Goal: Transaction & Acquisition: Purchase product/service

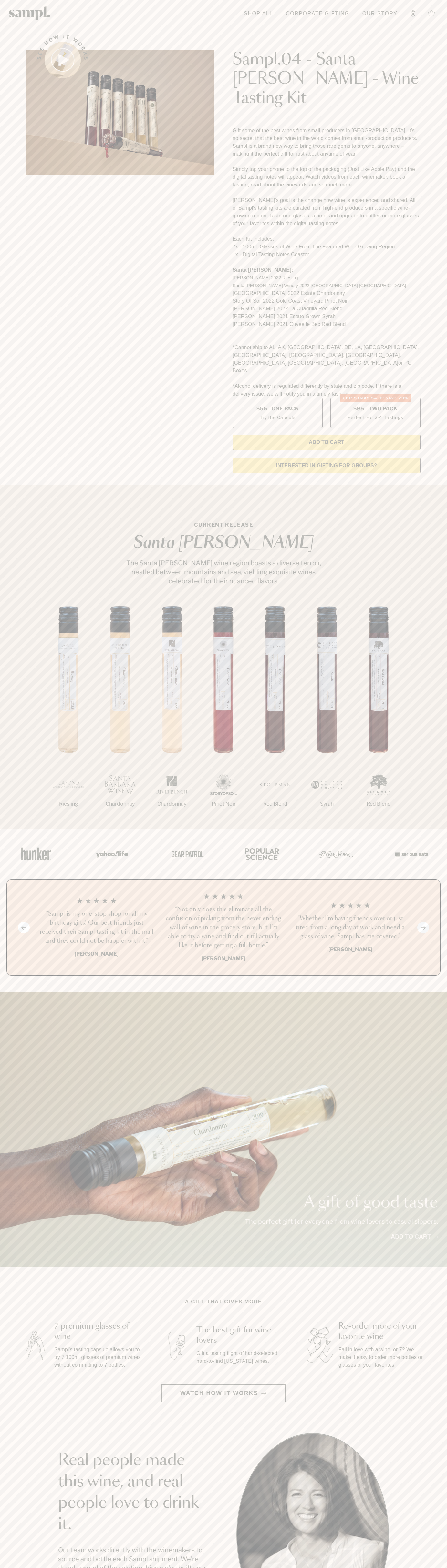
click at [311, 15] on link "Corporate Gifting" at bounding box center [317, 13] width 70 height 14
click at [423, 1494] on section "Real people made this wine, and real people love to drink it. Our team works di…" at bounding box center [224, 1533] width 447 height 201
click at [172, 1567] on html "Skip to main content Toggle navigation menu Shop All Corporate Gifting Our Stor…" at bounding box center [224, 1304] width 447 height 2608
click at [10, 1012] on div "A gift of good taste The perfect gift for everyone from wine lovers to casual s…" at bounding box center [224, 1129] width 447 height 275
